Goal: Information Seeking & Learning: Learn about a topic

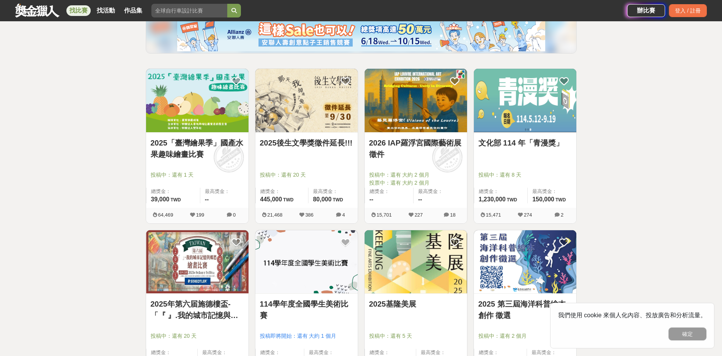
scroll to position [152, 0]
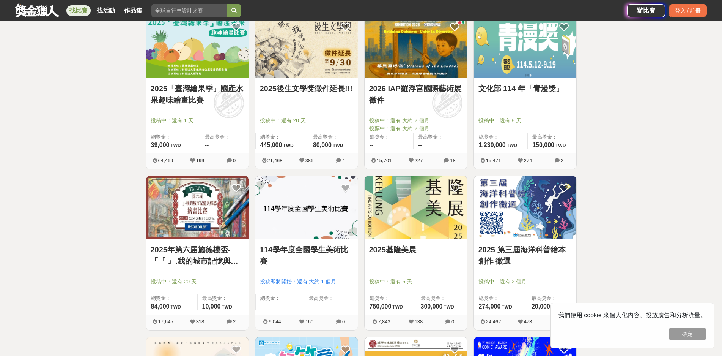
click at [502, 216] on img at bounding box center [525, 207] width 102 height 63
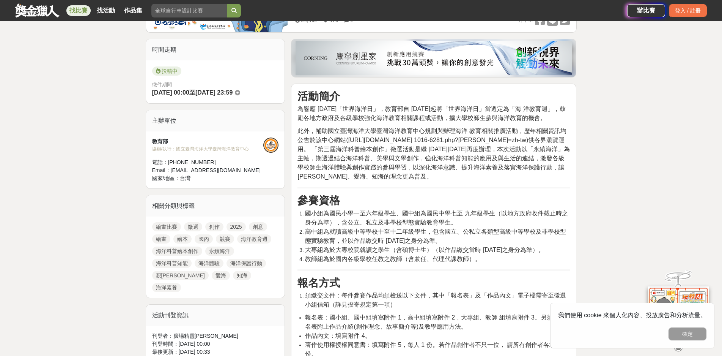
scroll to position [266, 0]
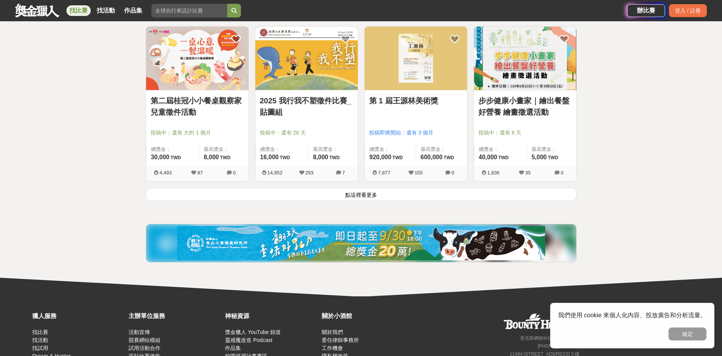
scroll to position [949, 0]
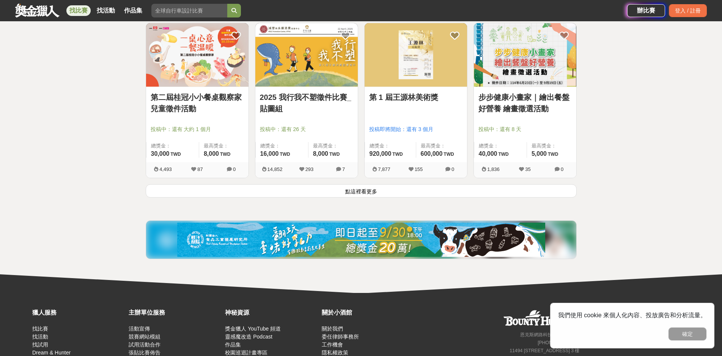
click at [356, 190] on button "點這裡看更多" at bounding box center [361, 190] width 431 height 13
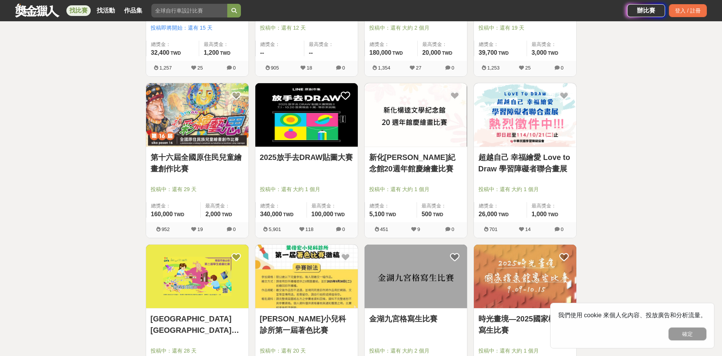
scroll to position [1707, 0]
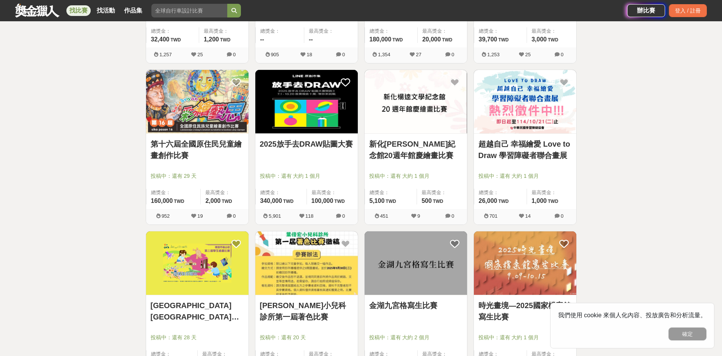
click at [508, 150] on link "超越自己 幸福繪愛 Love to Draw 學習障礙者聯合畫展" at bounding box center [524, 149] width 93 height 23
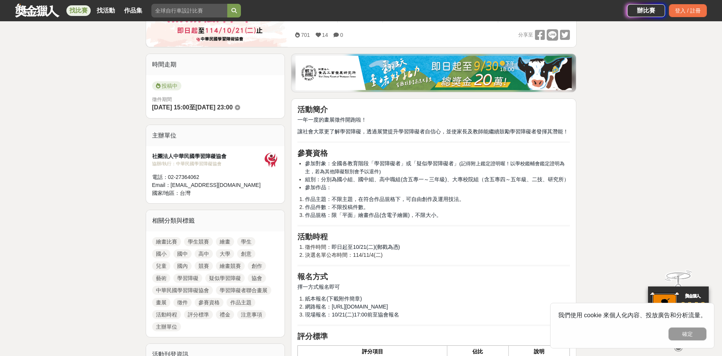
scroll to position [152, 0]
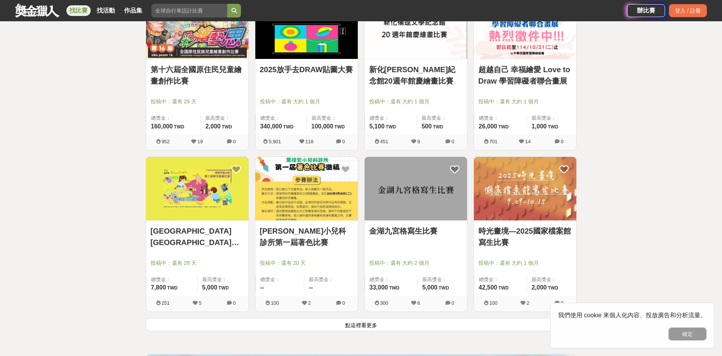
scroll to position [1783, 0]
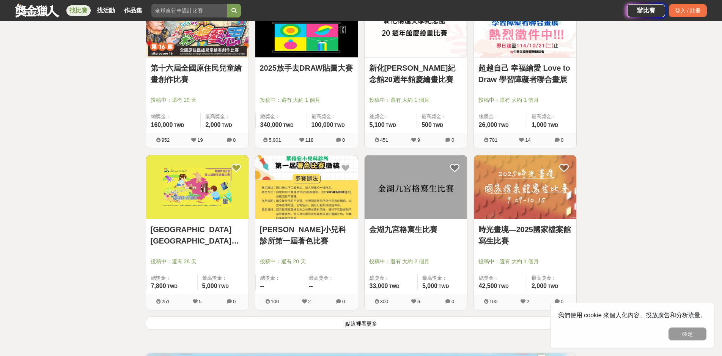
click at [349, 325] on button "點這裡看更多" at bounding box center [361, 322] width 431 height 13
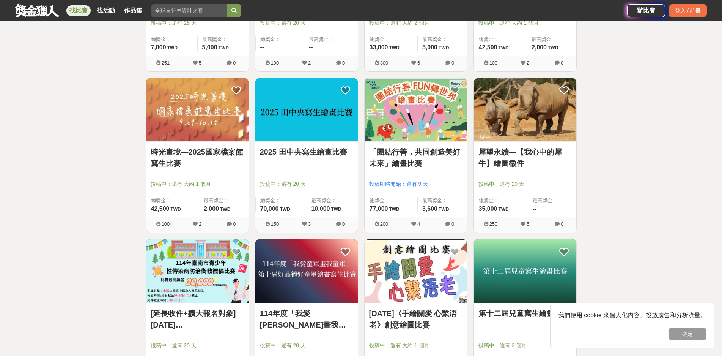
scroll to position [2011, 0]
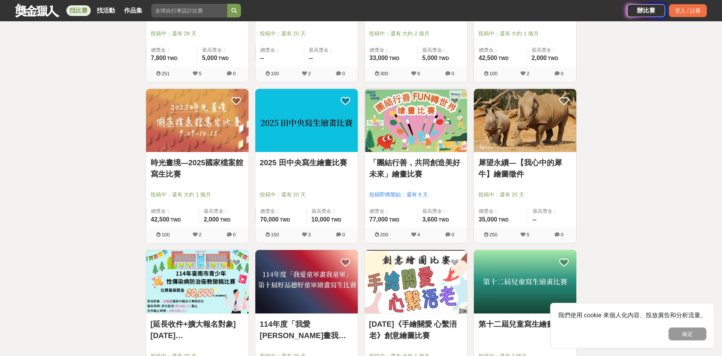
click at [317, 163] on link "2025 田中央寫生繪畫比賽" at bounding box center [306, 162] width 93 height 11
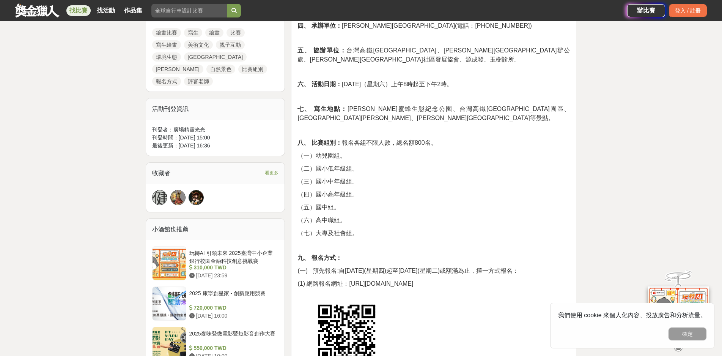
scroll to position [531, 0]
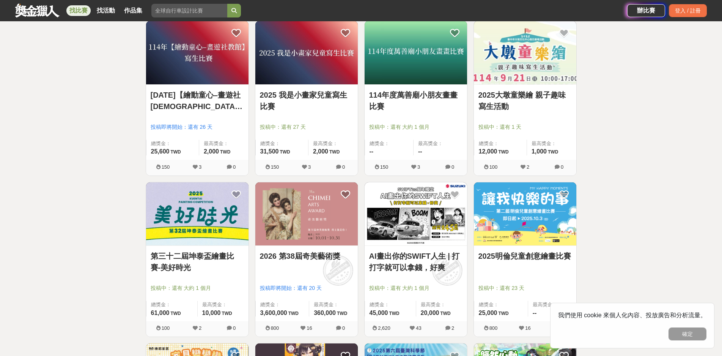
scroll to position [2428, 0]
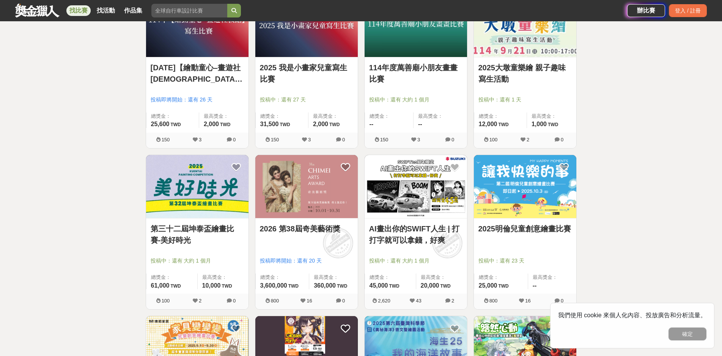
click at [317, 228] on link "2026 第38屆奇美藝術獎" at bounding box center [306, 228] width 93 height 11
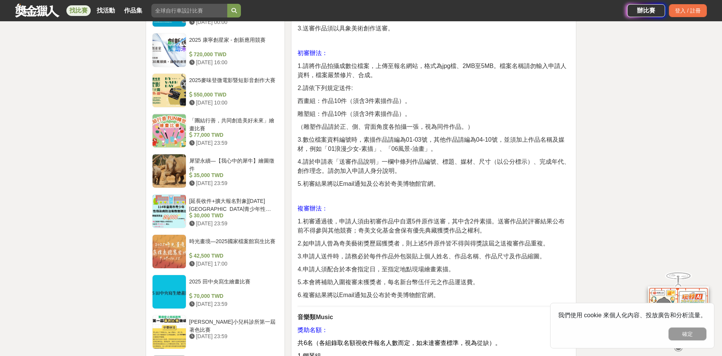
scroll to position [911, 0]
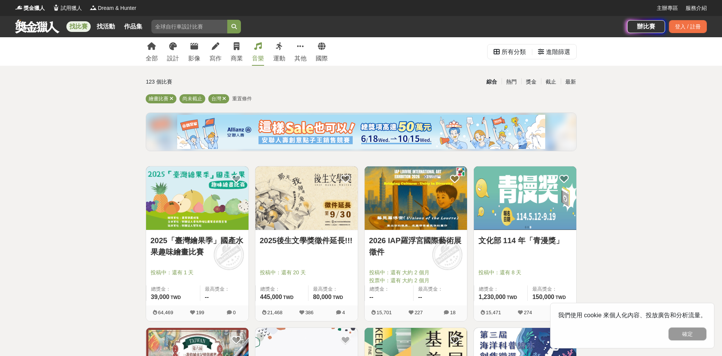
click at [253, 62] on div "音樂" at bounding box center [258, 58] width 12 height 9
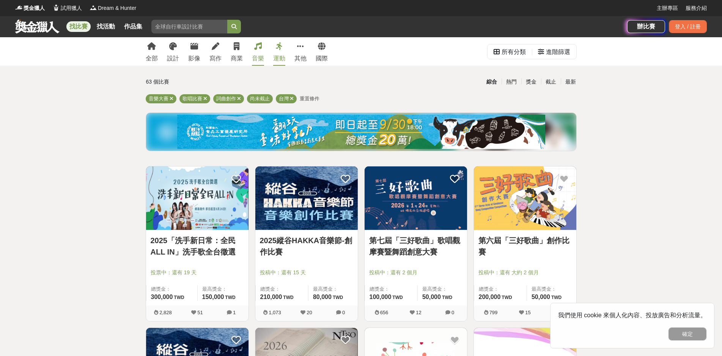
click at [278, 61] on div "運動" at bounding box center [279, 58] width 12 height 9
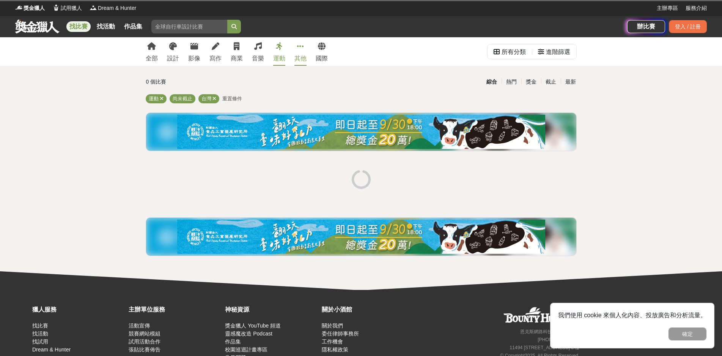
click at [298, 57] on div "其他" at bounding box center [300, 58] width 12 height 9
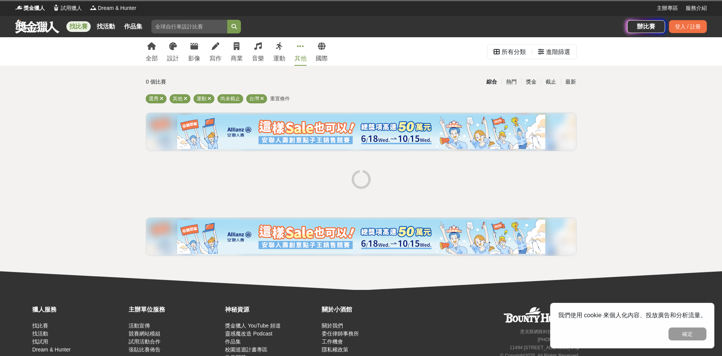
click at [297, 55] on div "其他" at bounding box center [300, 58] width 12 height 9
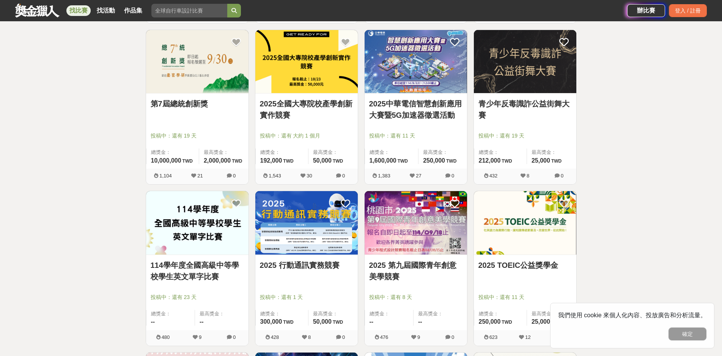
scroll to position [341, 0]
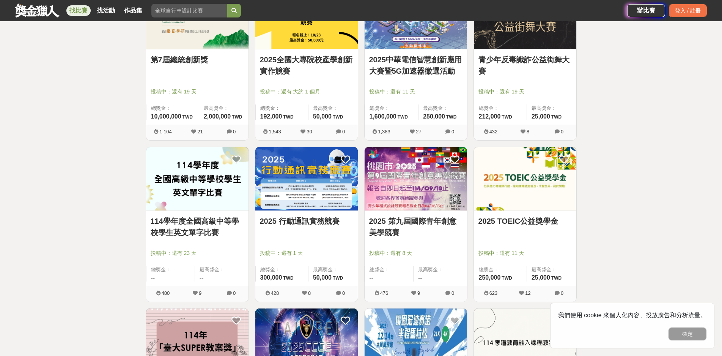
click at [425, 221] on link "2025 第九屆國際青年創意美學競賽" at bounding box center [415, 226] width 93 height 23
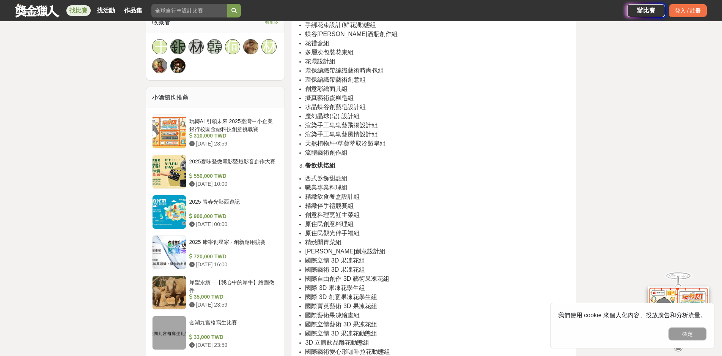
scroll to position [493, 0]
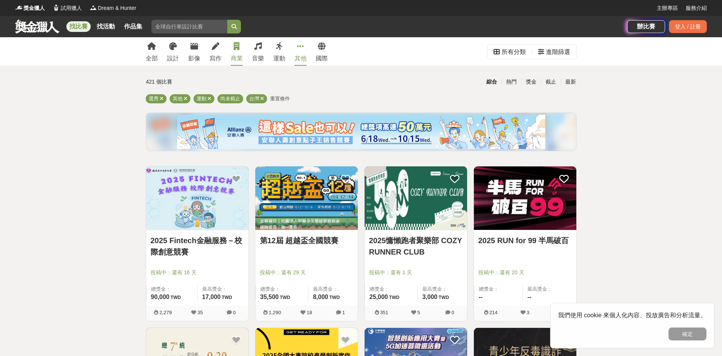
click at [233, 55] on div "商業" at bounding box center [237, 58] width 12 height 9
